Goal: Task Accomplishment & Management: Manage account settings

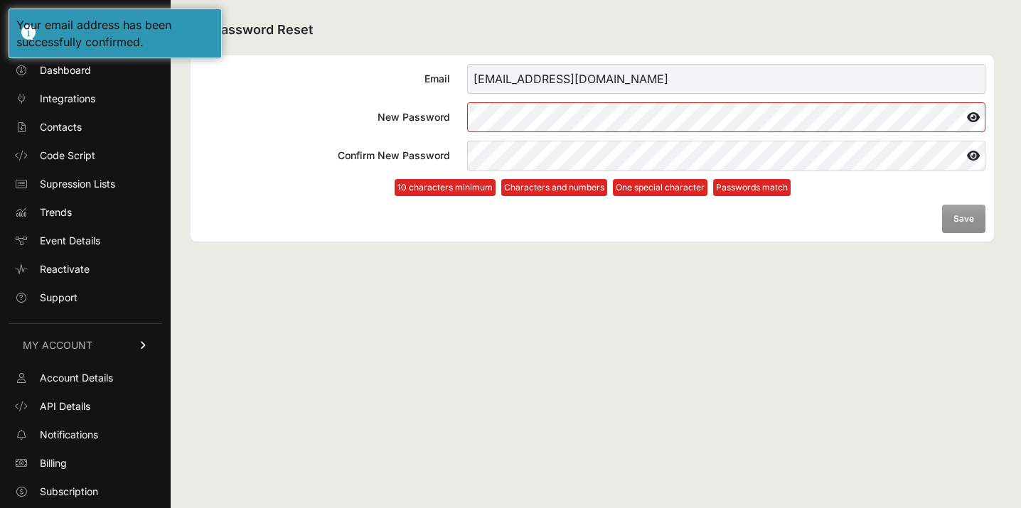
scroll to position [25, 0]
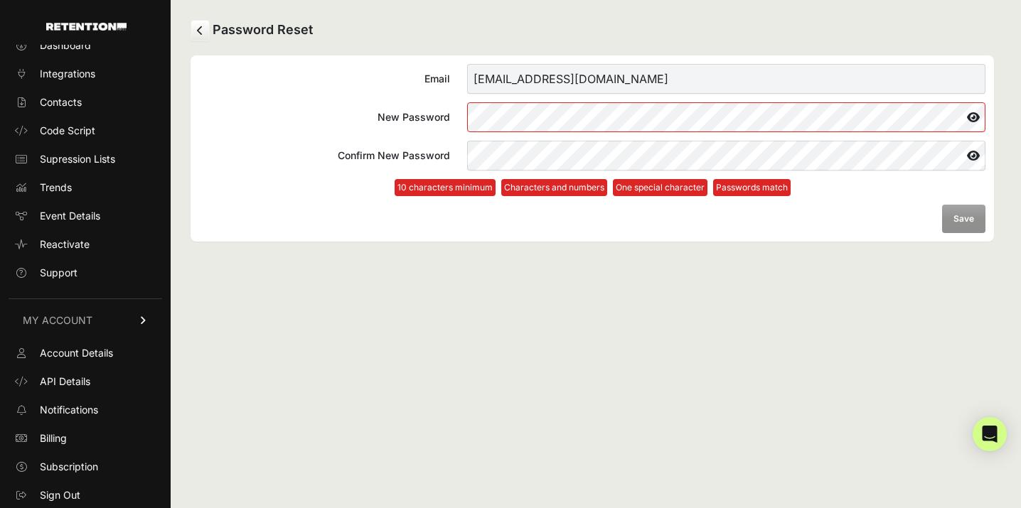
click at [534, 76] on input "max.long+1@on3.com" at bounding box center [726, 79] width 518 height 30
click at [534, 69] on input "max.long+1@on3.com" at bounding box center [726, 79] width 518 height 30
click at [534, 87] on input "max.long+1@on3.com" at bounding box center [726, 79] width 518 height 30
click at [348, 121] on div "New Password" at bounding box center [324, 117] width 251 height 14
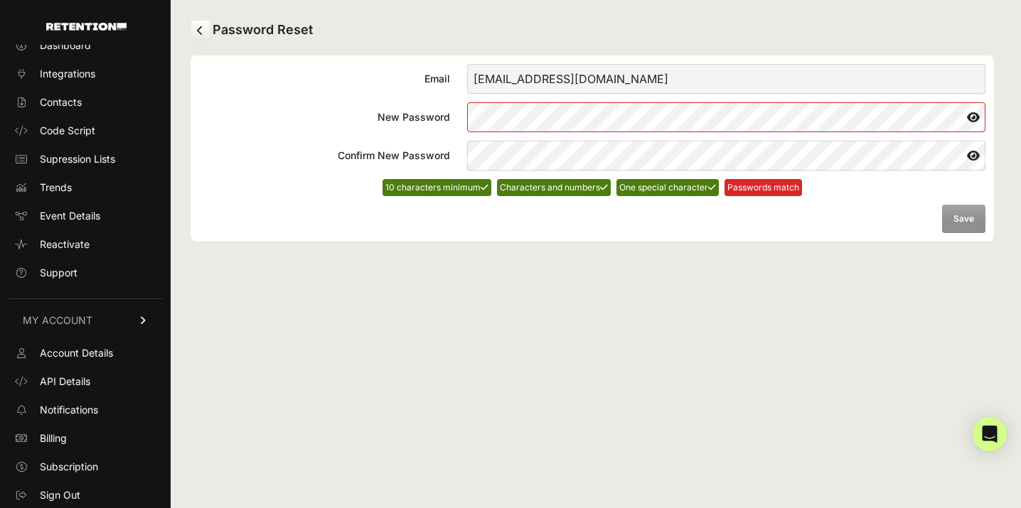
click at [974, 117] on icon at bounding box center [973, 117] width 24 height 23
click at [964, 219] on button "Save" at bounding box center [963, 219] width 43 height 28
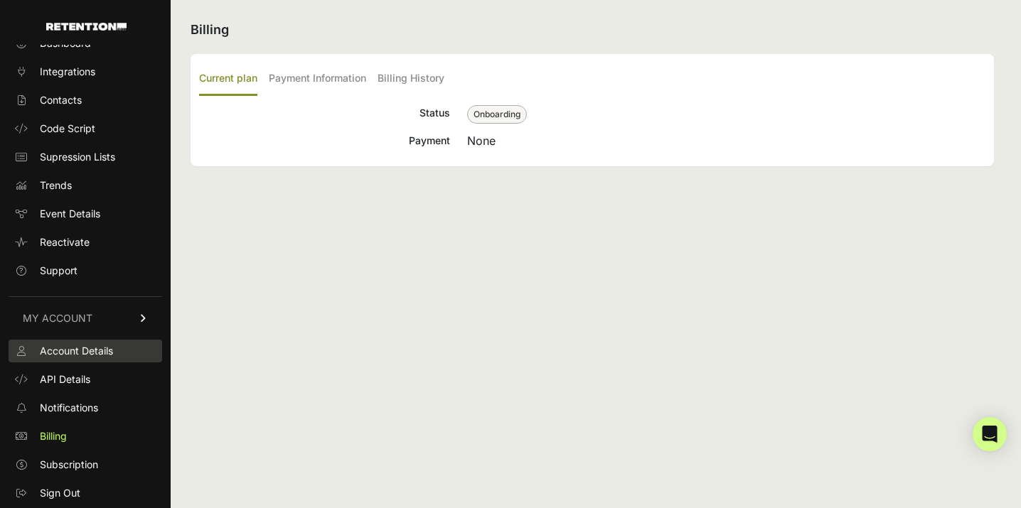
scroll to position [25, 0]
click at [84, 356] on span "Account Details" at bounding box center [76, 353] width 73 height 14
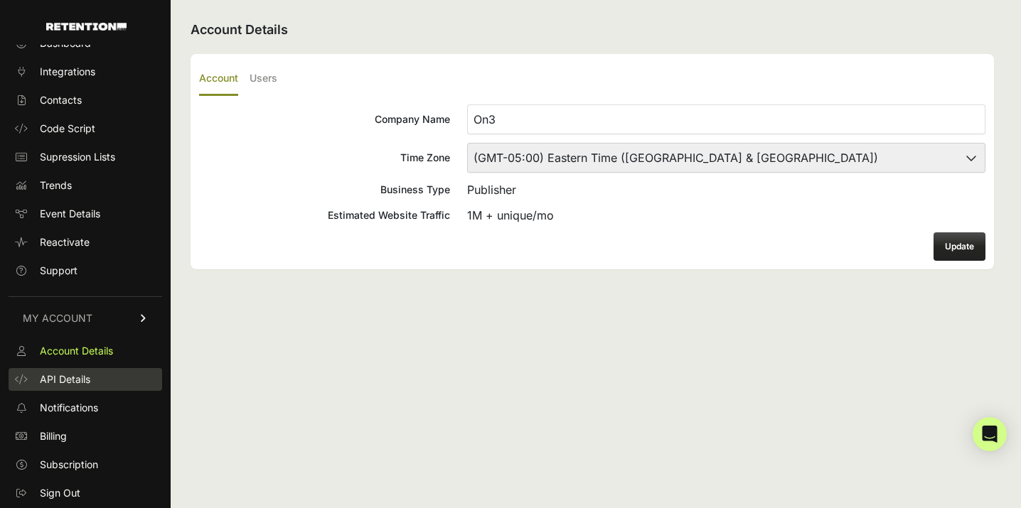
scroll to position [25, 0]
click at [75, 384] on span "API Details" at bounding box center [65, 382] width 50 height 14
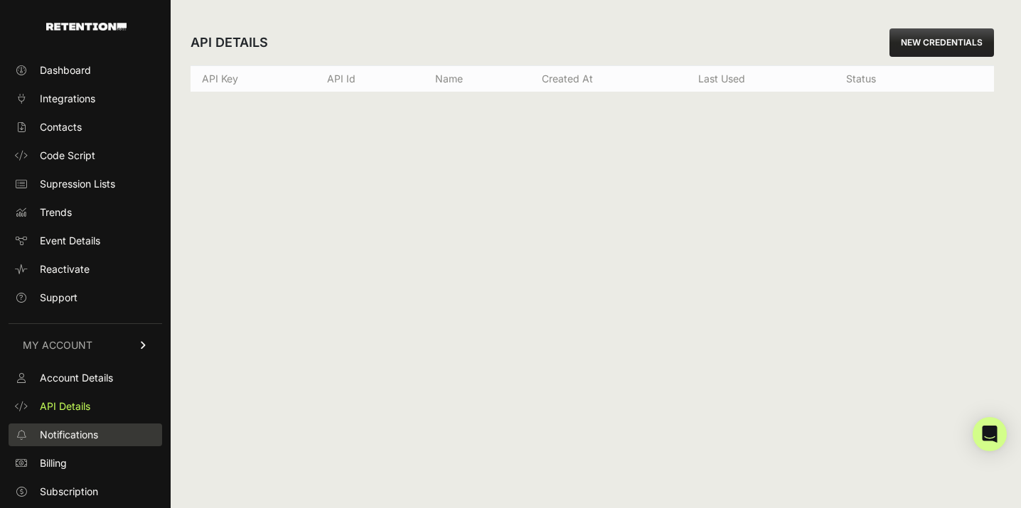
scroll to position [25, 0]
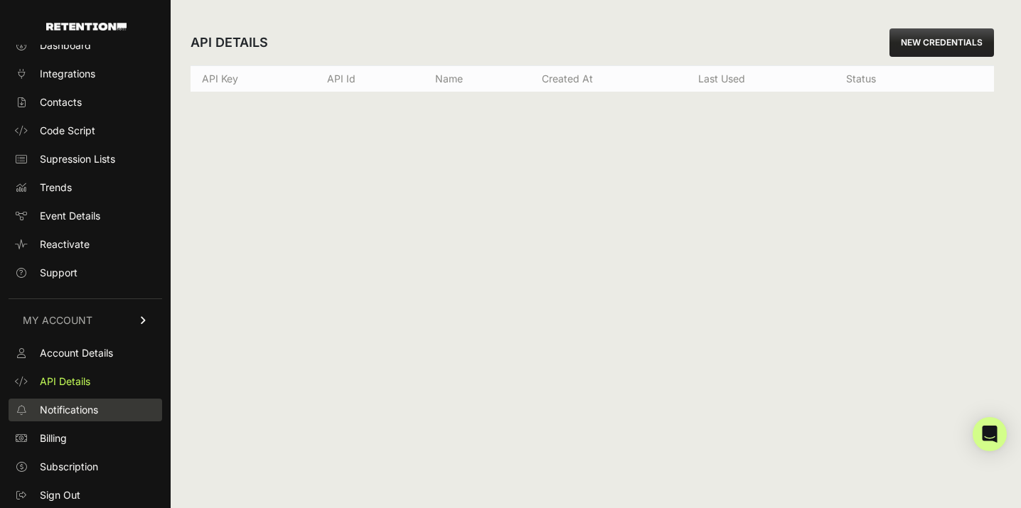
click at [75, 405] on span "Notifications" at bounding box center [69, 410] width 58 height 14
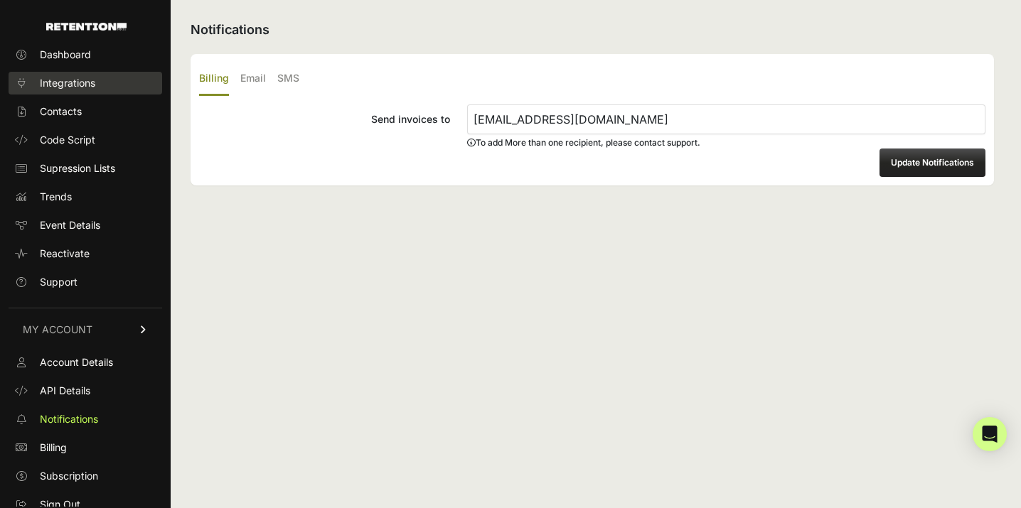
scroll to position [25, 0]
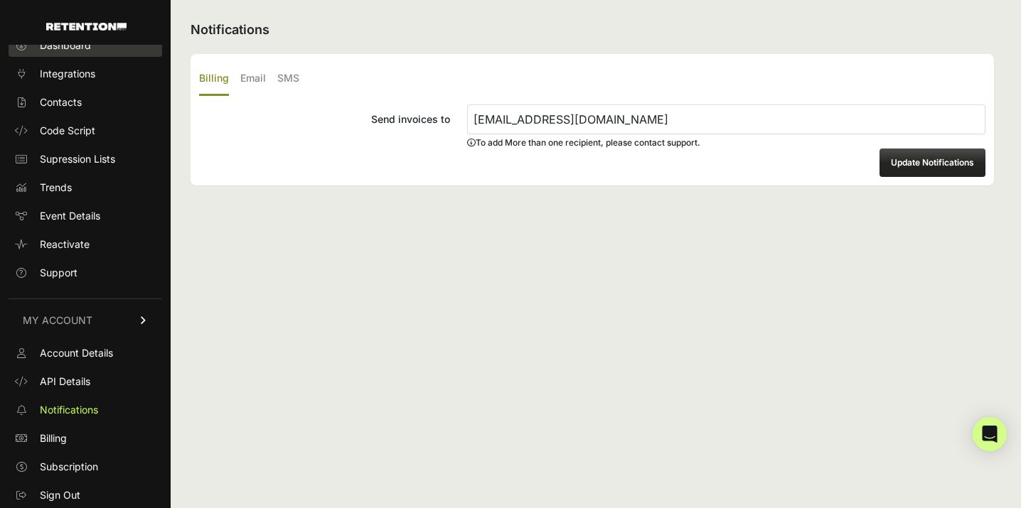
click at [87, 49] on span "Dashboard" at bounding box center [65, 45] width 51 height 14
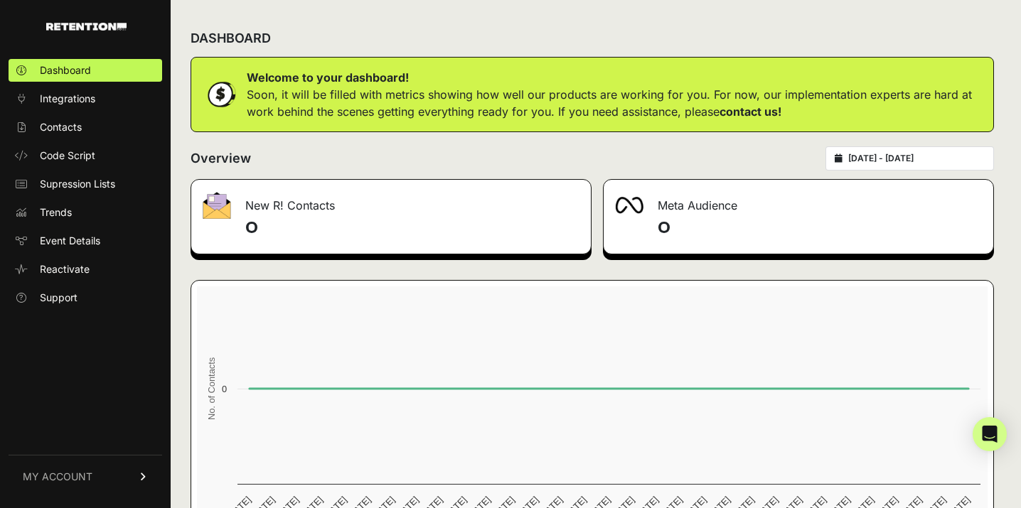
click at [77, 471] on span "MY ACCOUNT" at bounding box center [58, 477] width 70 height 14
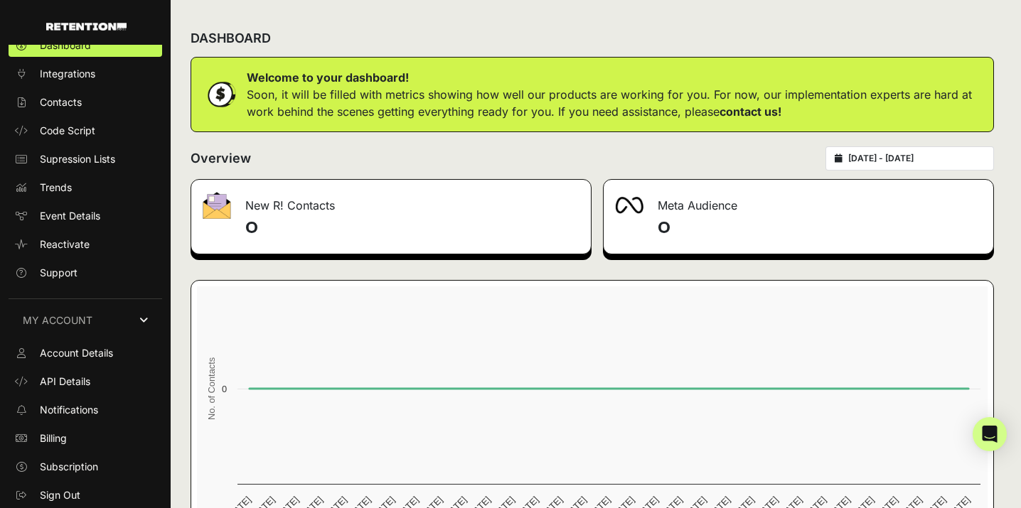
click at [143, 321] on icon at bounding box center [143, 321] width 9 height 10
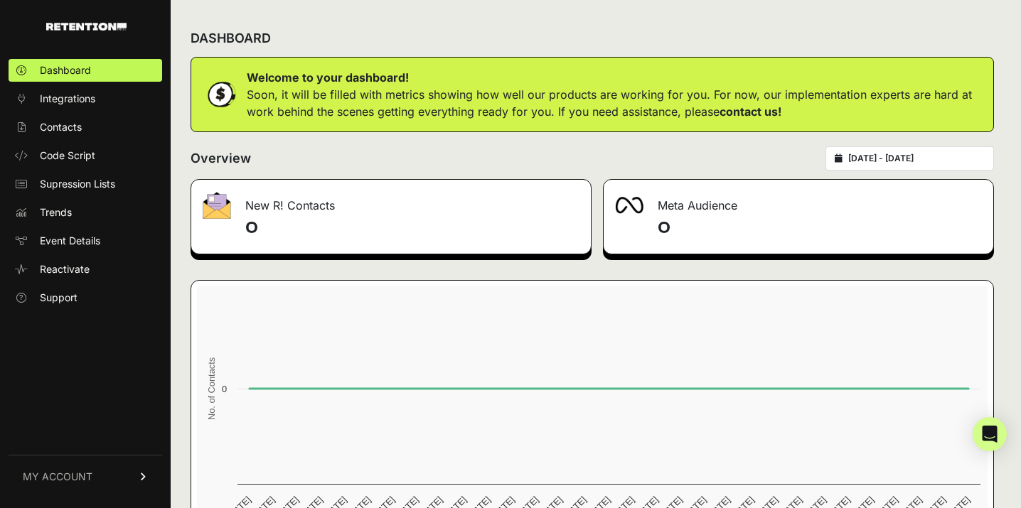
scroll to position [0, 0]
click at [103, 103] on link "Integrations" at bounding box center [86, 98] width 154 height 23
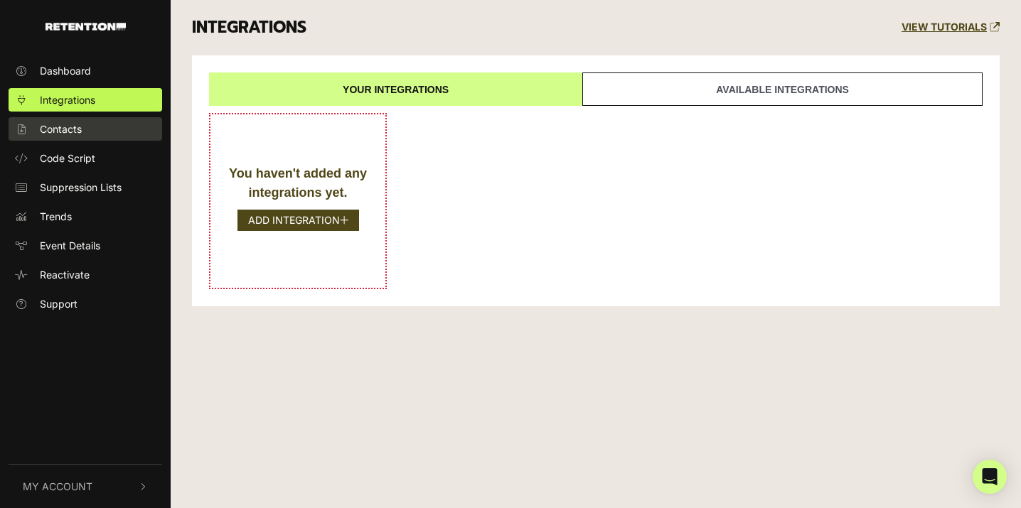
click at [82, 129] on link "Contacts" at bounding box center [86, 128] width 154 height 23
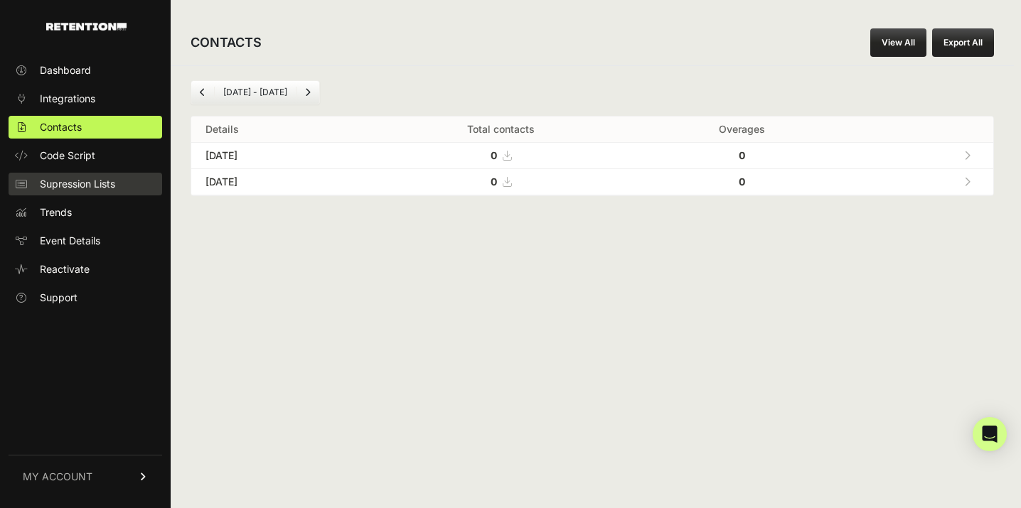
click at [64, 193] on link "Supression Lists" at bounding box center [86, 184] width 154 height 23
